Goal: Task Accomplishment & Management: Contribute content

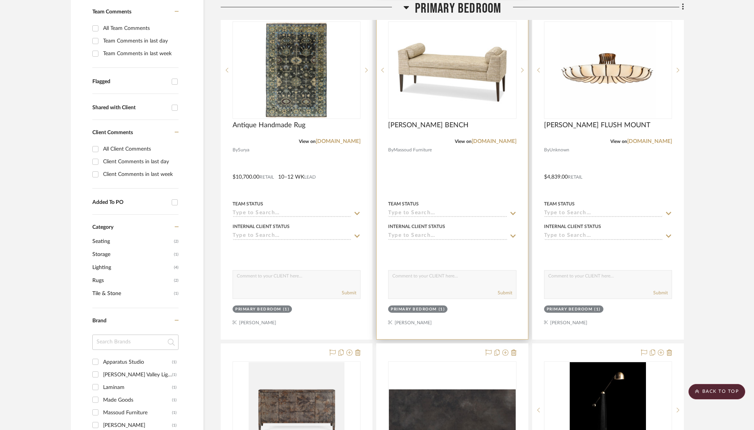
click at [433, 237] on input at bounding box center [447, 236] width 119 height 7
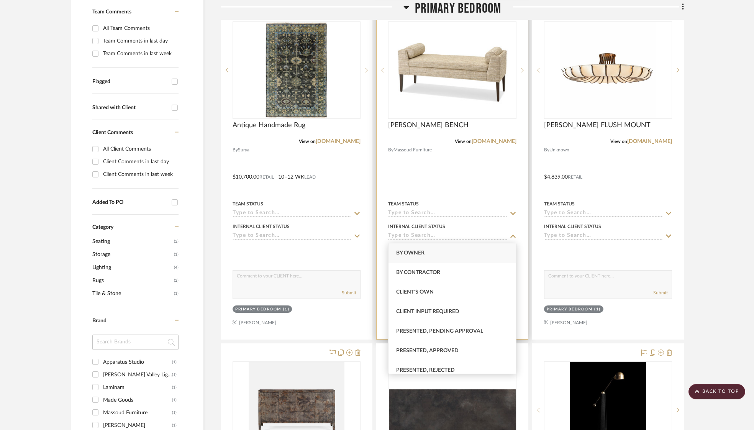
click at [433, 237] on input at bounding box center [447, 236] width 119 height 7
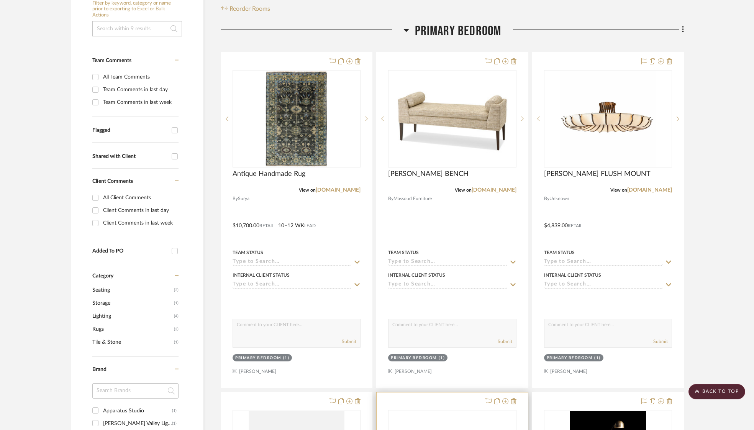
scroll to position [139, 0]
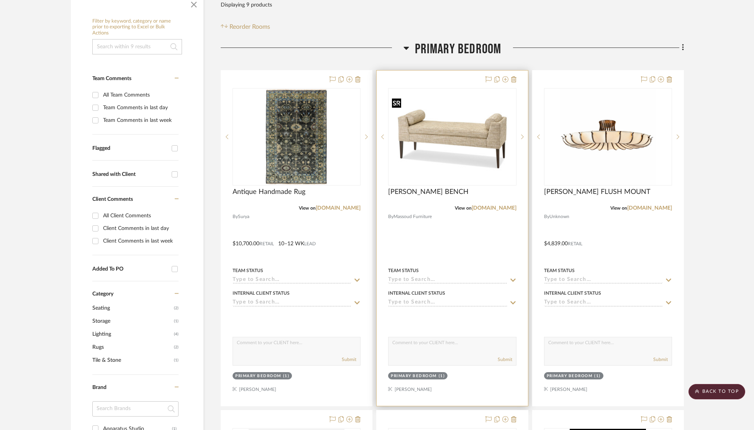
click at [452, 120] on img "0" at bounding box center [452, 136] width 126 height 83
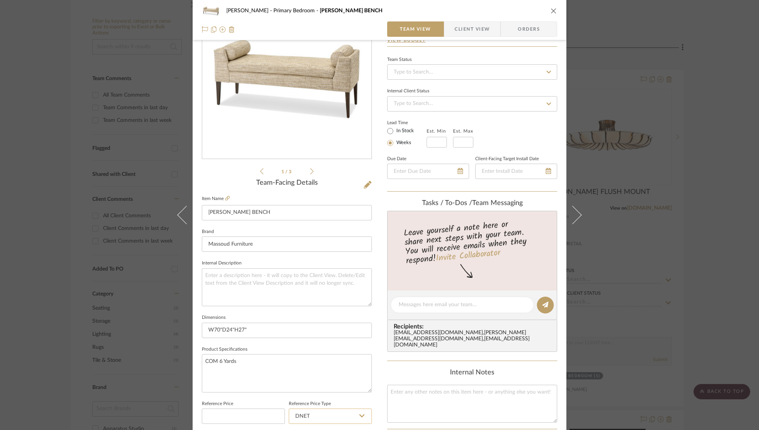
scroll to position [0, 0]
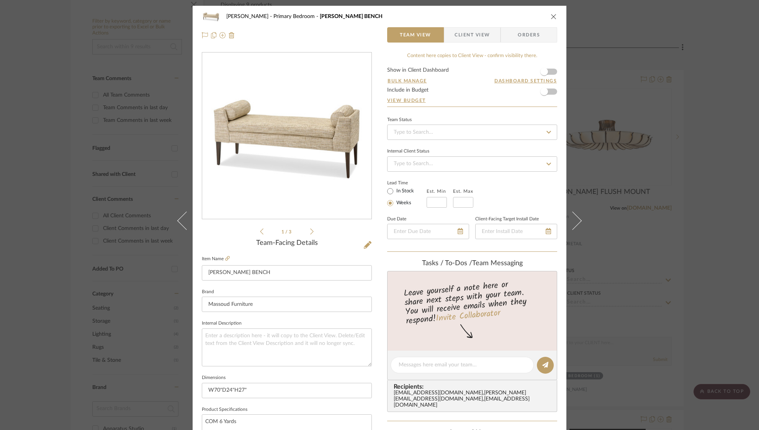
click at [551, 18] on icon "close" at bounding box center [554, 16] width 6 height 6
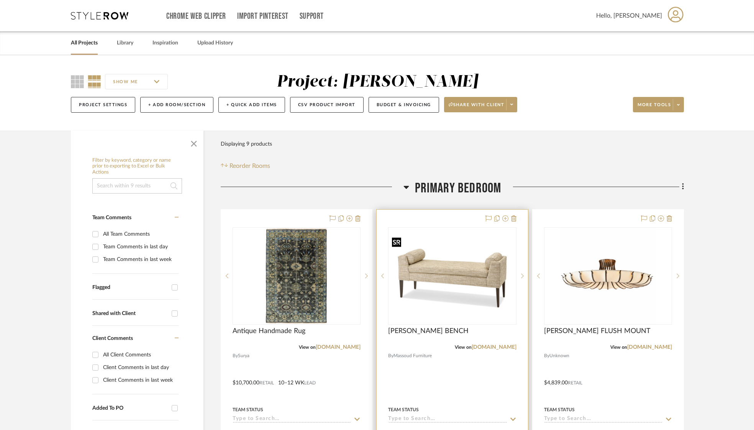
click at [464, 275] on img "0" at bounding box center [452, 275] width 126 height 83
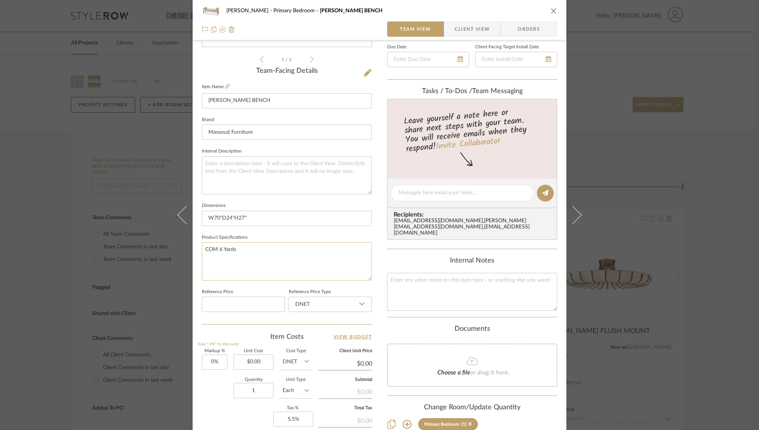
scroll to position [184, 0]
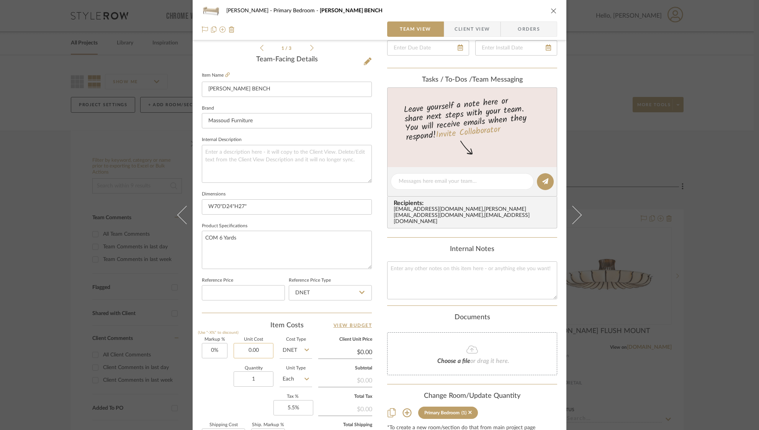
click at [244, 346] on input "0.00" at bounding box center [254, 350] width 40 height 15
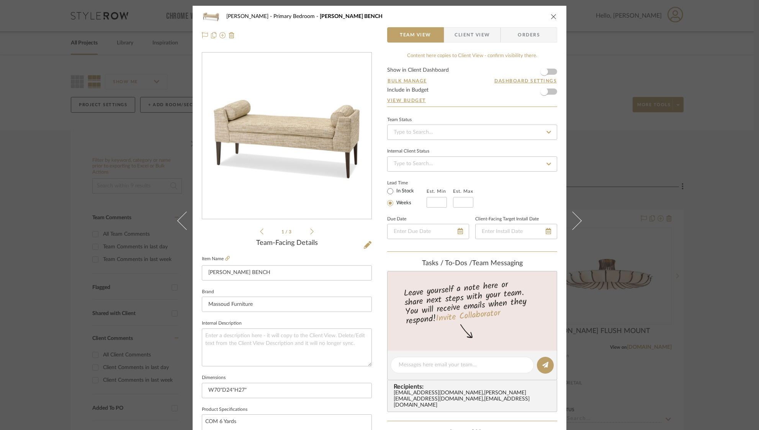
scroll to position [282, 0]
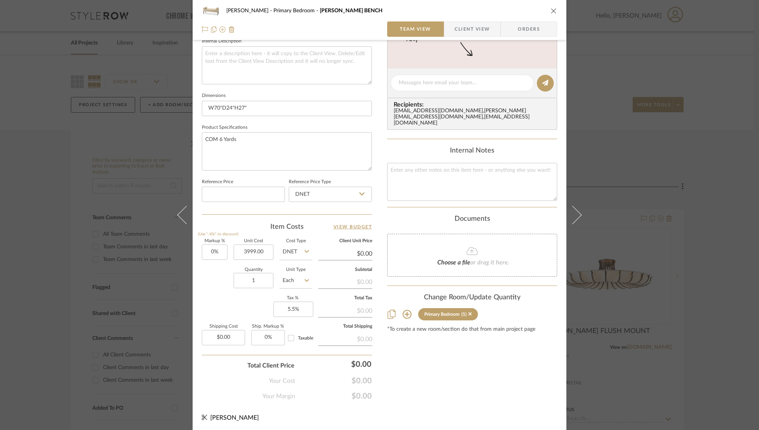
type input "$3,999.00"
click at [284, 245] on input "DNET" at bounding box center [296, 251] width 33 height 15
type input "$3,999.00"
click at [293, 290] on span "Retail" at bounding box center [291, 289] width 13 height 5
type input "Retail"
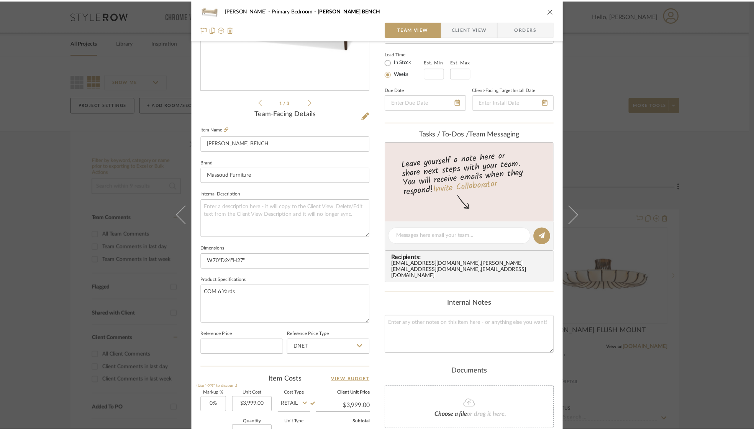
scroll to position [0, 0]
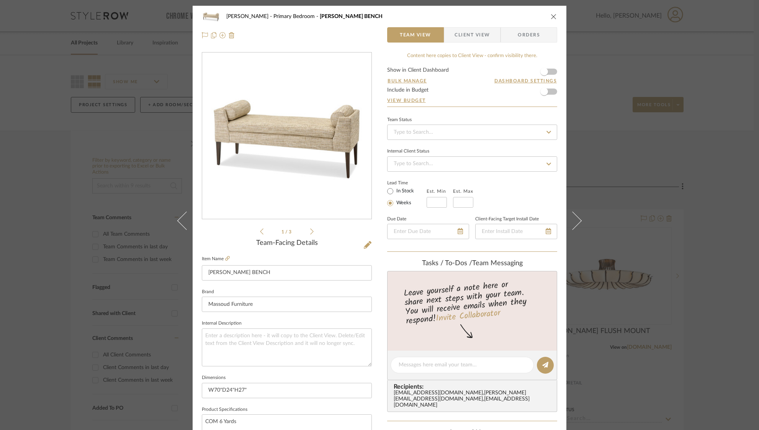
click at [551, 16] on icon "close" at bounding box center [554, 16] width 6 height 6
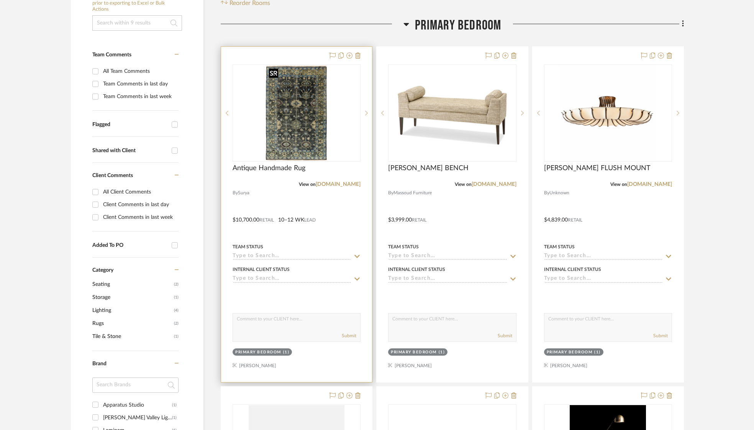
scroll to position [188, 0]
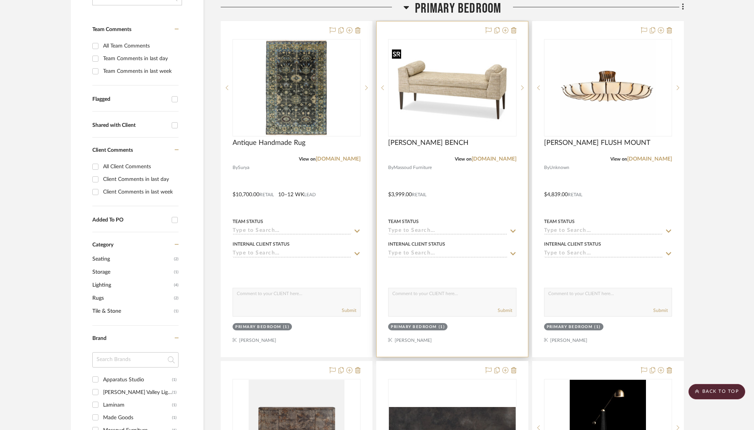
click at [456, 125] on img "0" at bounding box center [452, 87] width 126 height 83
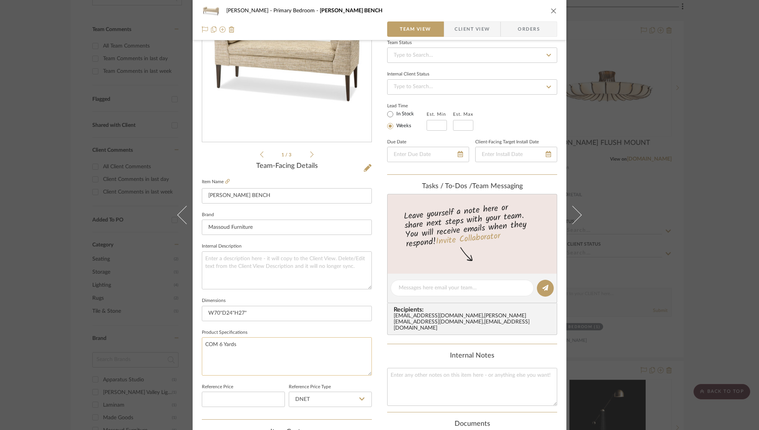
scroll to position [77, 0]
click at [289, 345] on textarea "COM 6 Yards" at bounding box center [287, 356] width 170 height 38
click at [249, 266] on textarea at bounding box center [287, 270] width 170 height 38
type textarea "Com 6 yards [PERSON_NAME] [PERSON_NAME] in [GEOGRAPHIC_DATA] 0540"
click at [553, 11] on icon "close" at bounding box center [554, 11] width 6 height 6
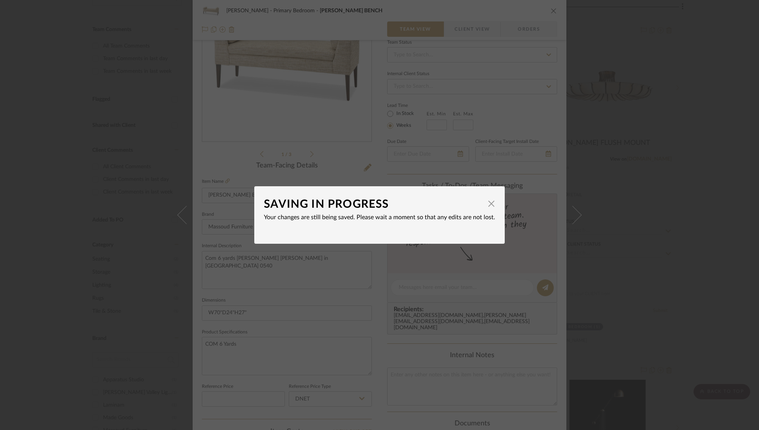
drag, startPoint x: 489, startPoint y: 203, endPoint x: 591, endPoint y: 133, distance: 123.4
click at [492, 202] on span "button" at bounding box center [491, 203] width 15 height 15
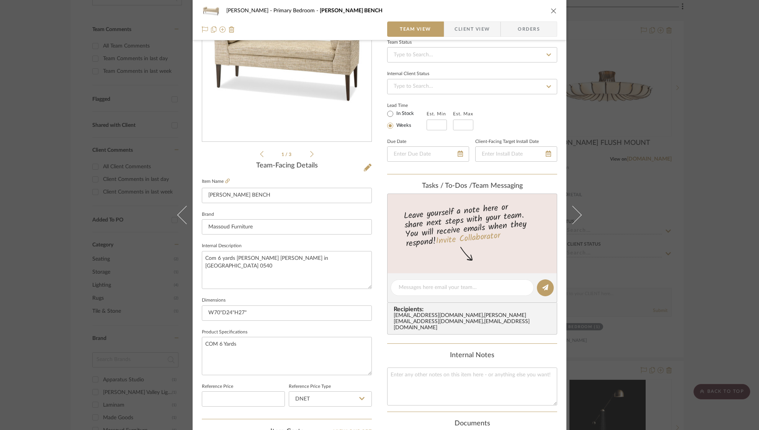
scroll to position [0, 0]
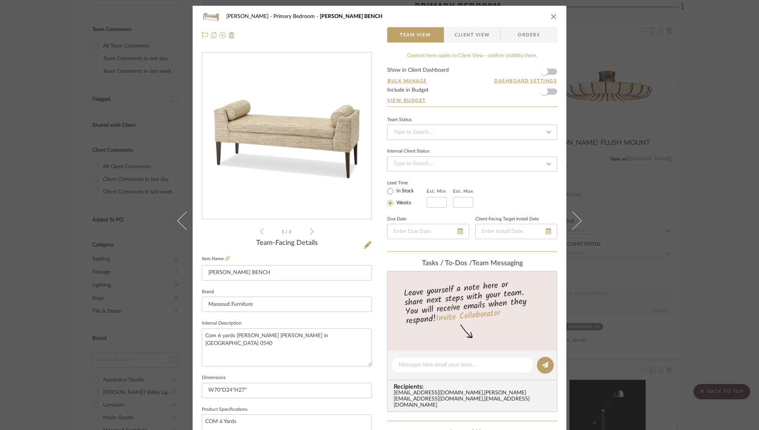
click at [551, 16] on icon "close" at bounding box center [554, 16] width 6 height 6
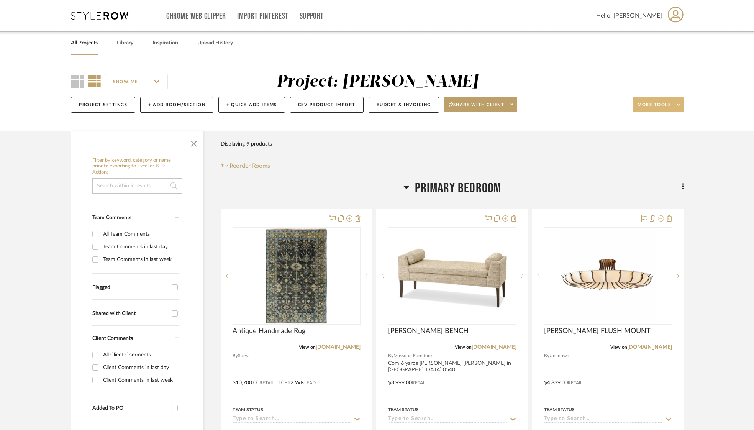
click at [682, 103] on span at bounding box center [678, 104] width 11 height 11
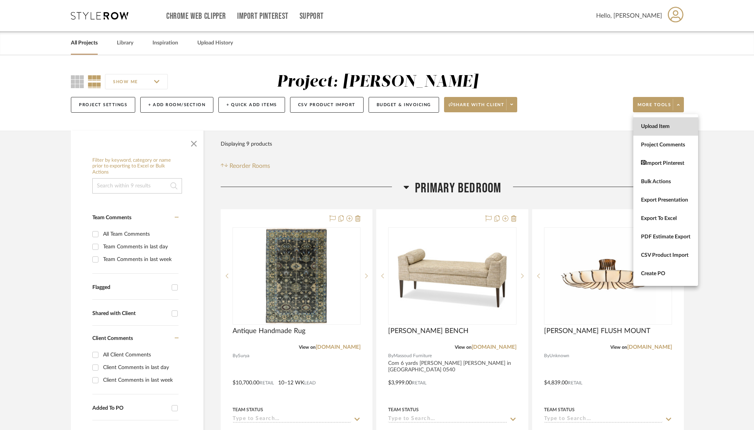
click at [658, 127] on span "Upload Item" at bounding box center [665, 126] width 49 height 7
